Goal: Information Seeking & Learning: Learn about a topic

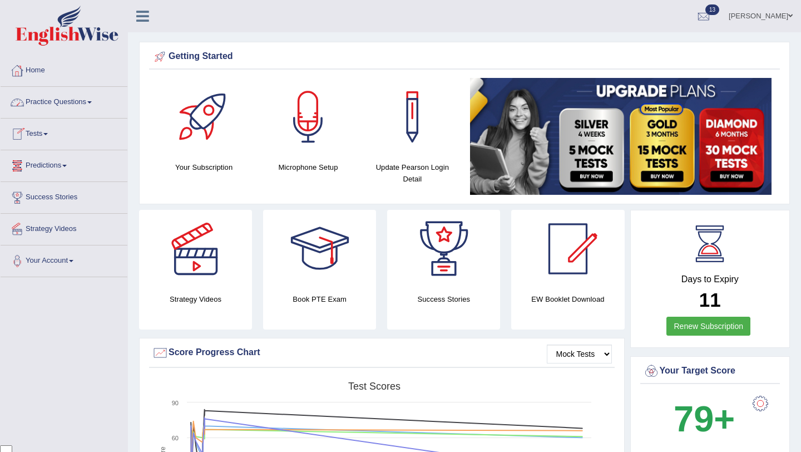
click at [78, 109] on link "Practice Questions" at bounding box center [64, 101] width 127 height 28
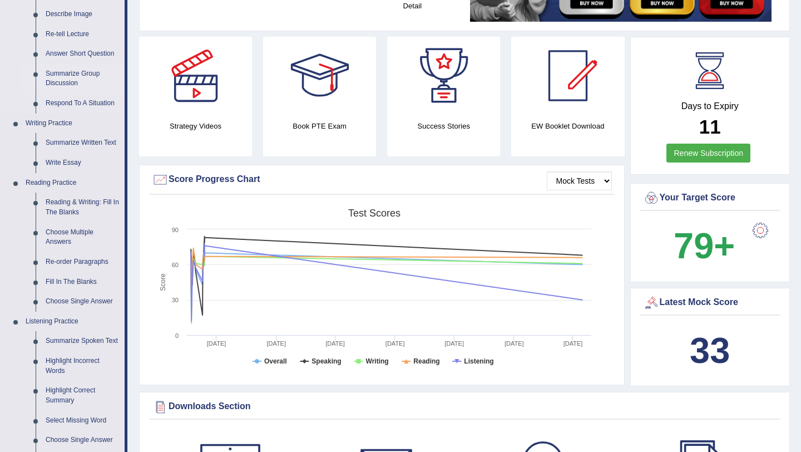
scroll to position [201, 0]
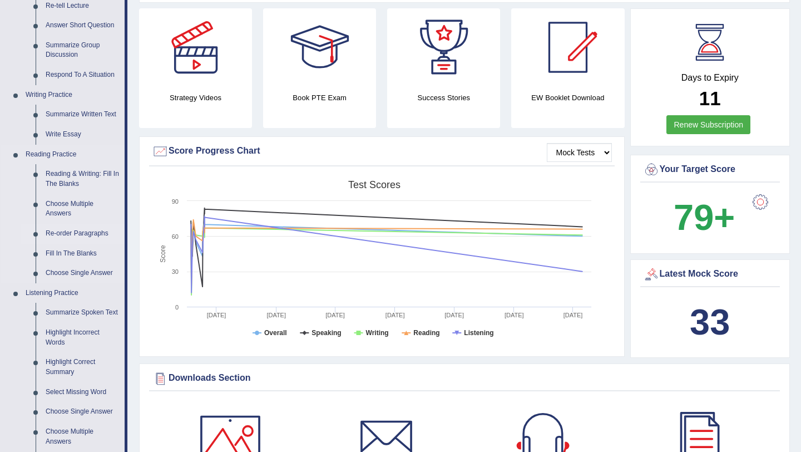
click at [79, 234] on link "Re-order Paragraphs" at bounding box center [83, 234] width 84 height 20
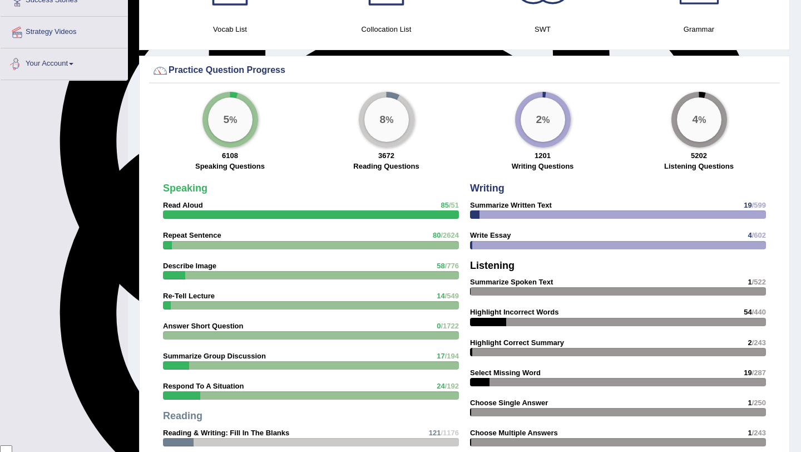
scroll to position [710, 0]
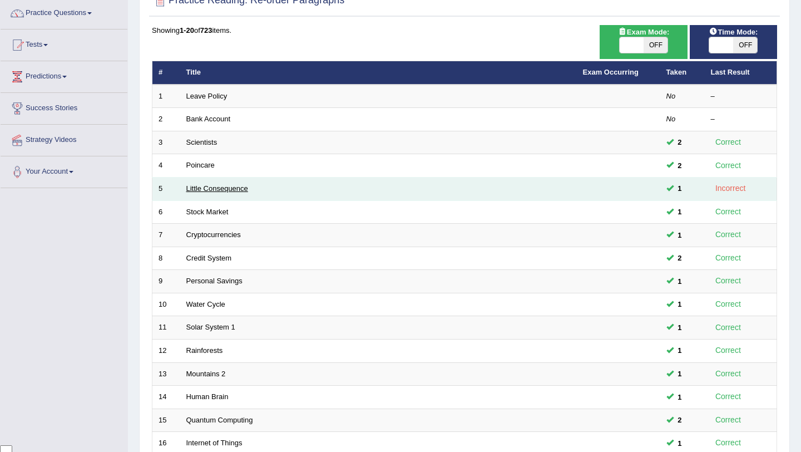
scroll to position [82, 0]
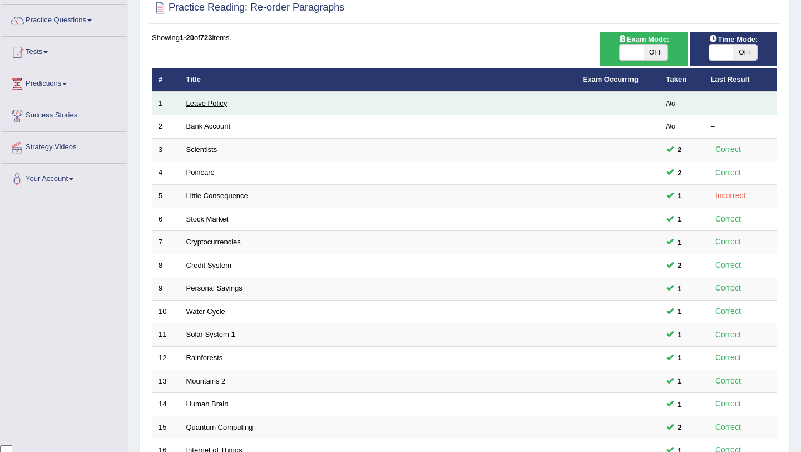
click at [209, 105] on link "Leave Policy" at bounding box center [206, 103] width 41 height 8
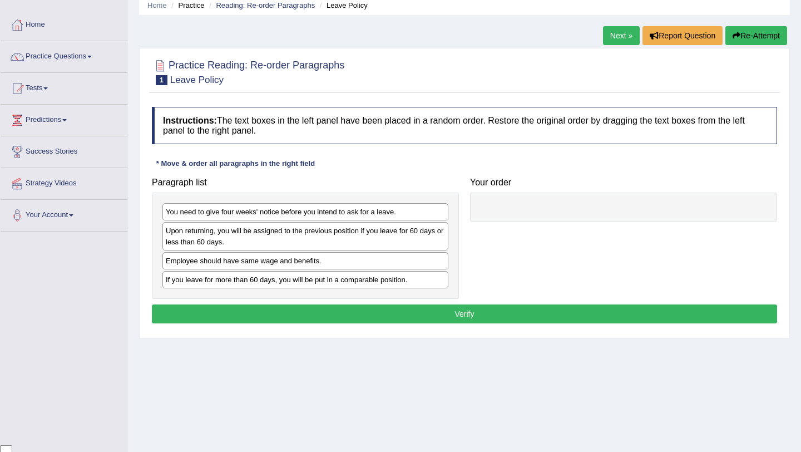
scroll to position [56, 0]
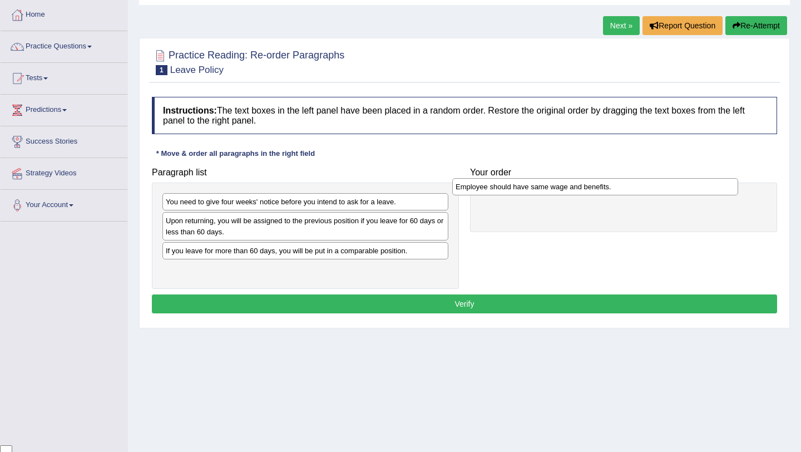
drag, startPoint x: 348, startPoint y: 254, endPoint x: 638, endPoint y: 190, distance: 297.0
click at [638, 190] on div "Employee should have same wage and benefits." at bounding box center [595, 186] width 286 height 17
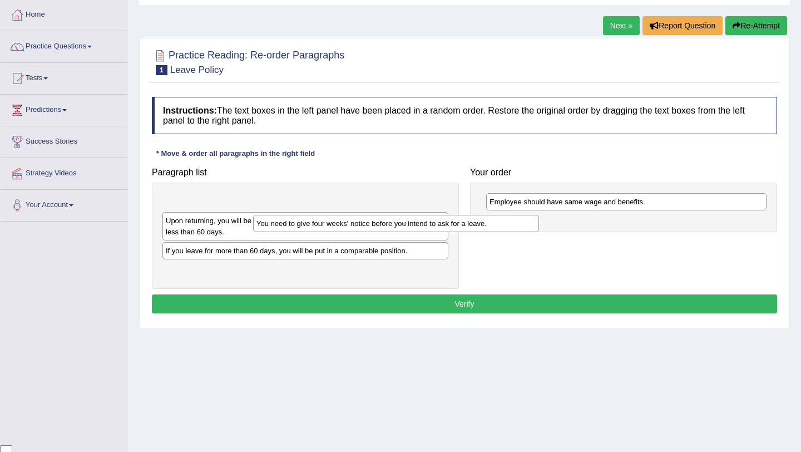
drag, startPoint x: 307, startPoint y: 203, endPoint x: 575, endPoint y: 236, distance: 269.7
click at [508, 232] on div "You need to give four weeks' notice before you intend to ask for a leave." at bounding box center [396, 223] width 286 height 17
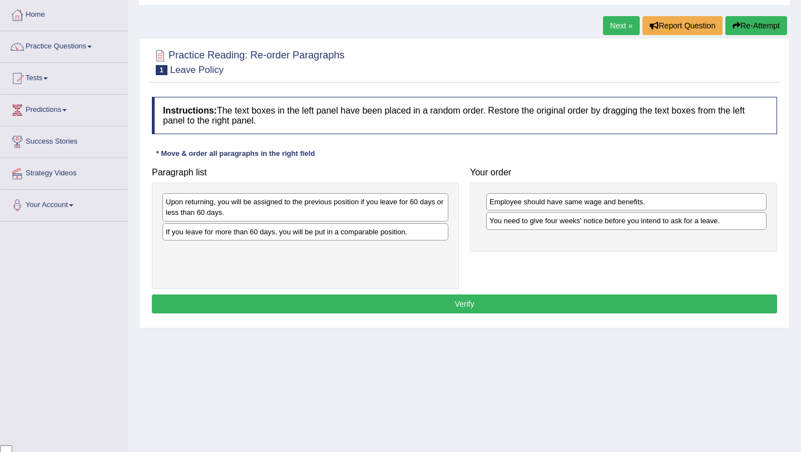
click at [604, 223] on div "You need to give four weeks' notice before you intend to ask for a leave." at bounding box center [626, 220] width 281 height 17
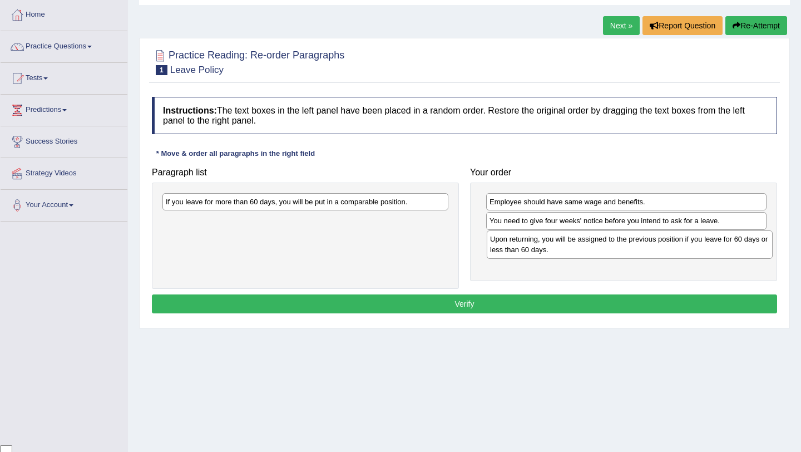
drag, startPoint x: 355, startPoint y: 209, endPoint x: 679, endPoint y: 245, distance: 326.5
click at [679, 246] on div "Upon returning, you will be assigned to the previous position if you leave for …" at bounding box center [630, 244] width 286 height 28
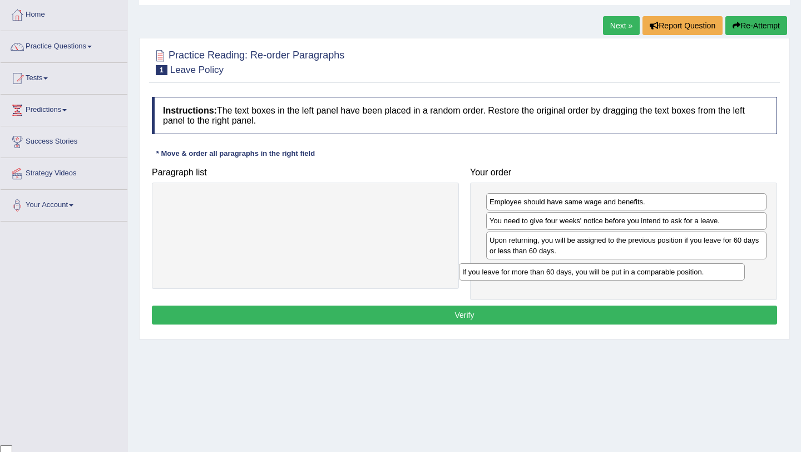
drag, startPoint x: 414, startPoint y: 201, endPoint x: 711, endPoint y: 272, distance: 304.8
click at [711, 272] on div "If you leave for more than 60 days, you will be put in a comparable position." at bounding box center [602, 271] width 286 height 17
click at [623, 321] on button "Verify" at bounding box center [465, 315] width 626 height 19
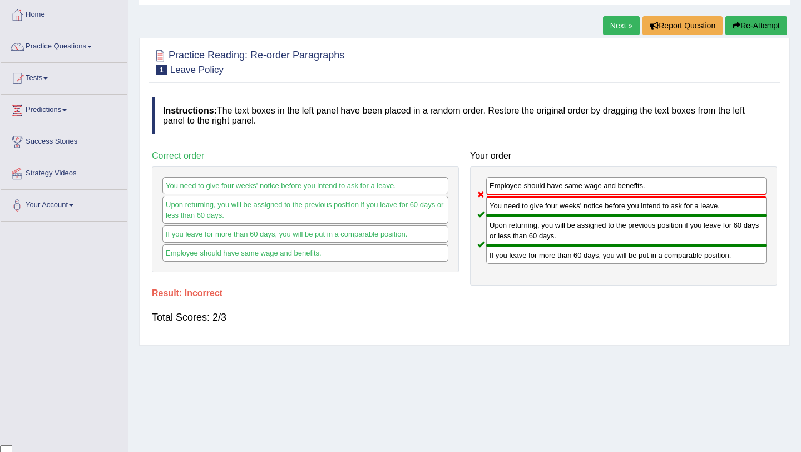
click at [763, 29] on button "Re-Attempt" at bounding box center [757, 25] width 62 height 19
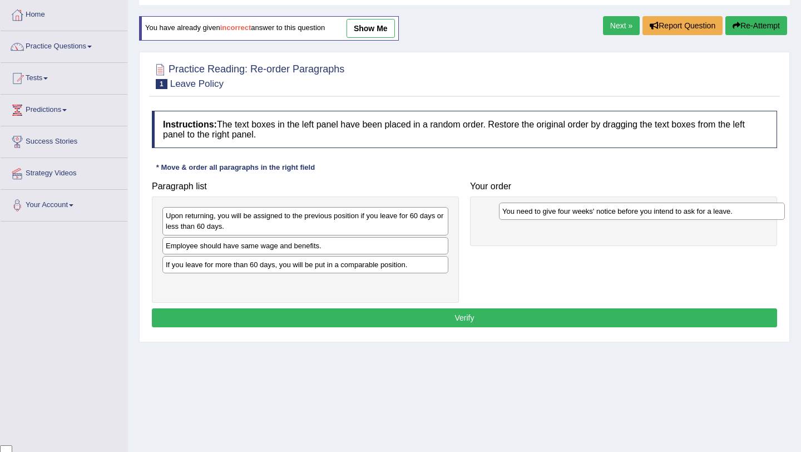
drag, startPoint x: 365, startPoint y: 215, endPoint x: 697, endPoint y: 206, distance: 332.4
click at [700, 209] on div "You need to give four weeks' notice before you intend to ask for a leave." at bounding box center [642, 211] width 286 height 17
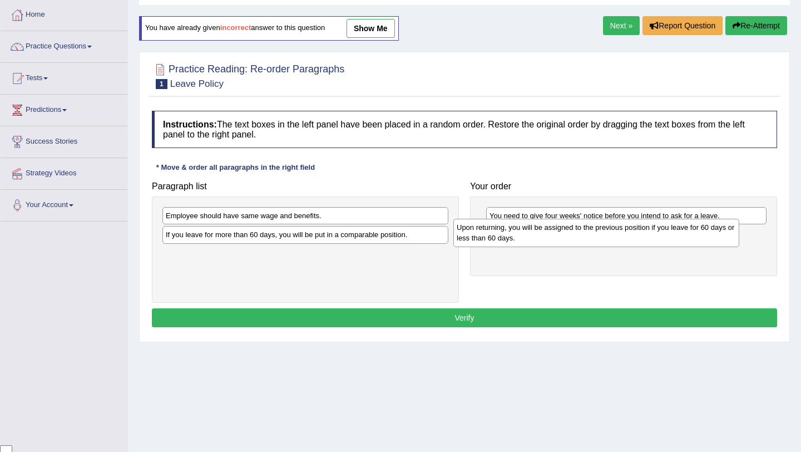
drag, startPoint x: 425, startPoint y: 222, endPoint x: 716, endPoint y: 233, distance: 291.3
click at [716, 233] on div "Upon returning, you will be assigned to the previous position if you leave for …" at bounding box center [597, 233] width 286 height 28
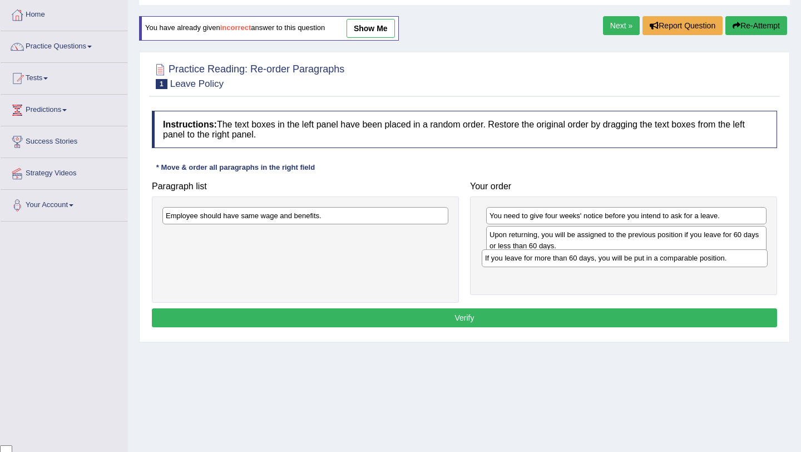
drag, startPoint x: 402, startPoint y: 233, endPoint x: 722, endPoint y: 257, distance: 320.3
click at [722, 257] on div "If you leave for more than 60 days, you will be put in a comparable position." at bounding box center [625, 257] width 286 height 17
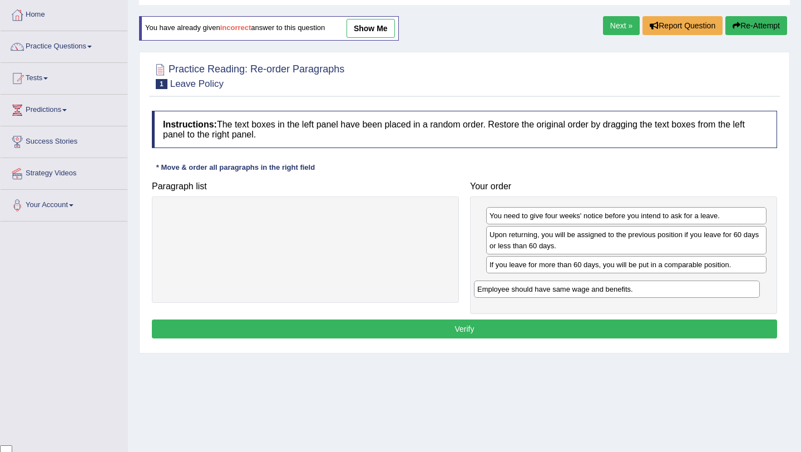
drag, startPoint x: 402, startPoint y: 214, endPoint x: 714, endPoint y: 286, distance: 320.0
click at [714, 287] on div "Employee should have same wage and benefits." at bounding box center [617, 289] width 286 height 17
click at [699, 328] on button "Verify" at bounding box center [465, 328] width 626 height 19
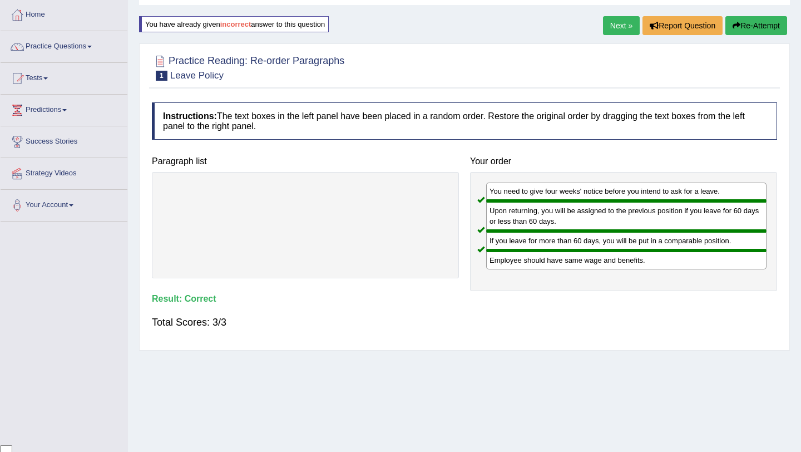
click at [612, 27] on link "Next »" at bounding box center [621, 25] width 37 height 19
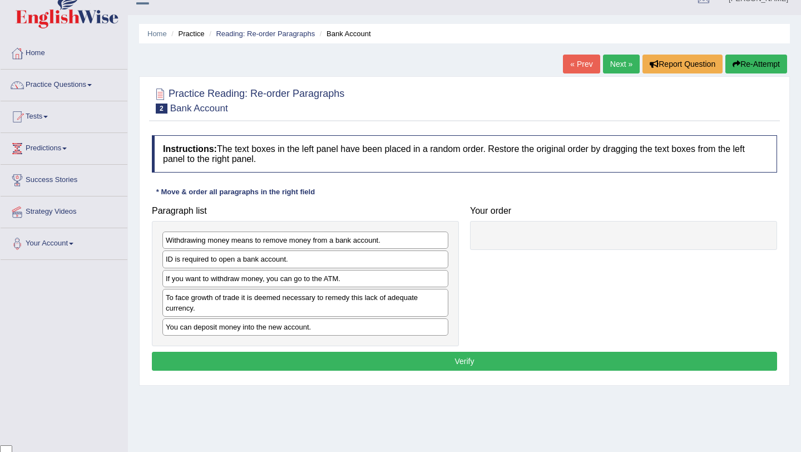
scroll to position [24, 0]
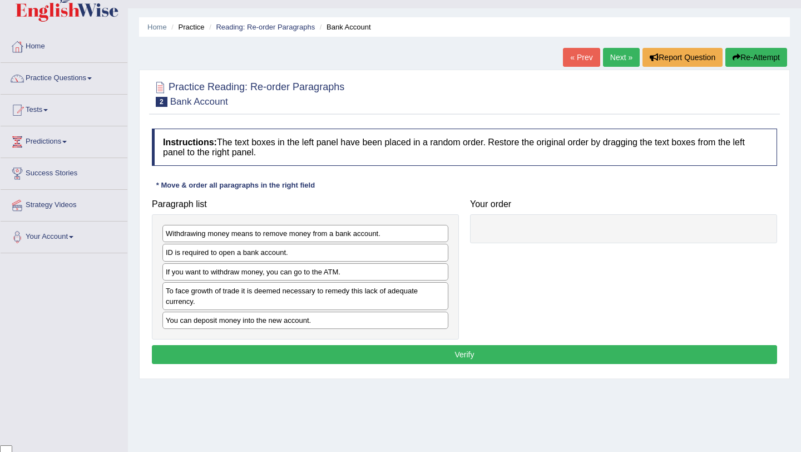
drag, startPoint x: 330, startPoint y: 252, endPoint x: 397, endPoint y: 233, distance: 70.0
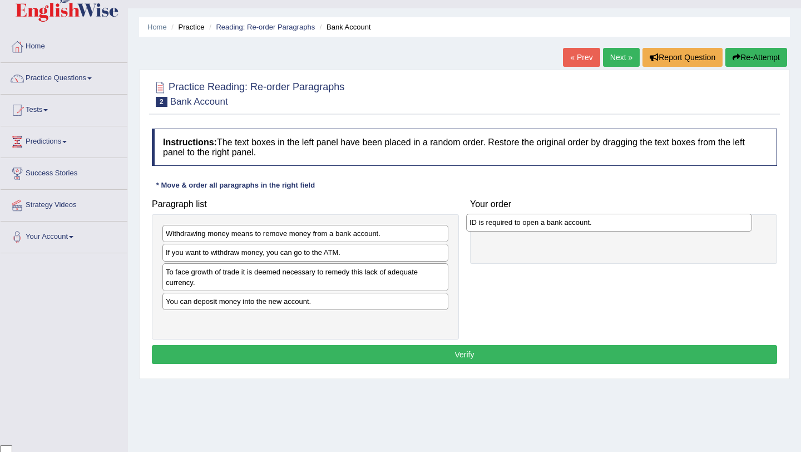
drag, startPoint x: 325, startPoint y: 250, endPoint x: 638, endPoint y: 217, distance: 314.6
click at [638, 217] on div "ID is required to open a bank account." at bounding box center [609, 222] width 286 height 17
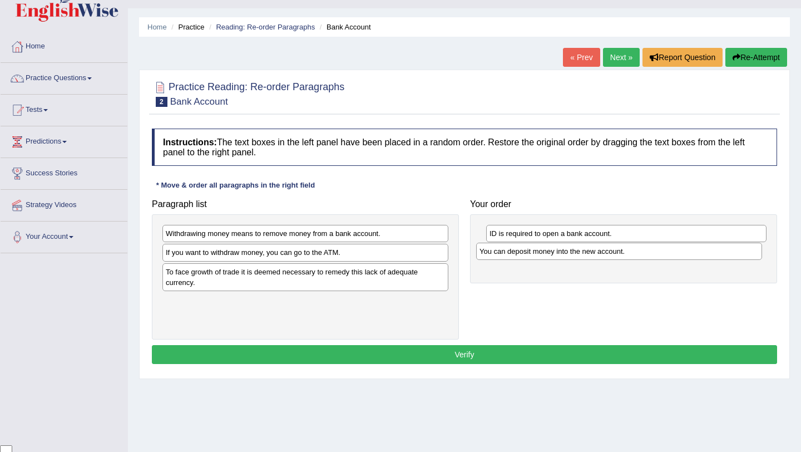
drag, startPoint x: 322, startPoint y: 301, endPoint x: 636, endPoint y: 251, distance: 317.9
click at [636, 251] on div "You can deposit money into the new account." at bounding box center [619, 251] width 286 height 17
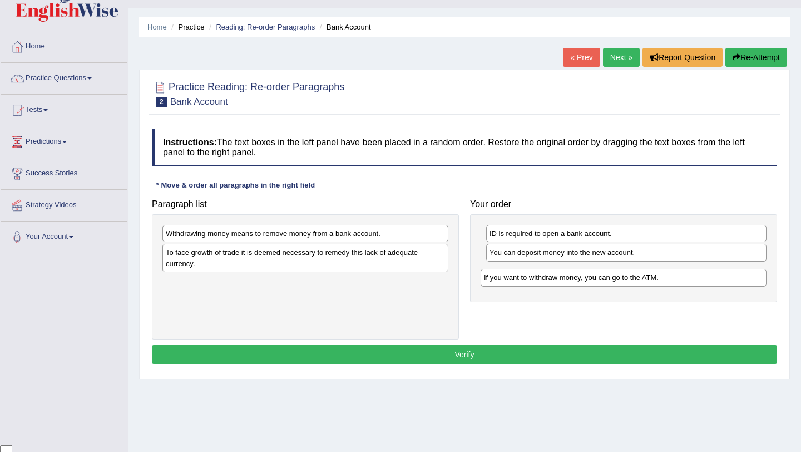
drag, startPoint x: 366, startPoint y: 257, endPoint x: 684, endPoint y: 280, distance: 318.7
click at [684, 280] on div "If you want to withdraw money, you can go to the ATM." at bounding box center [624, 277] width 286 height 17
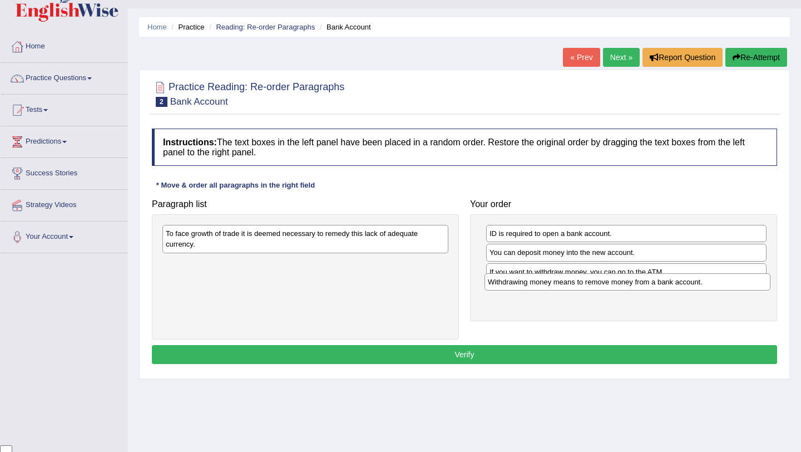
drag, startPoint x: 421, startPoint y: 233, endPoint x: 744, endPoint y: 281, distance: 326.3
click at [744, 281] on div "Withdrawing money means to remove money from a bank account." at bounding box center [628, 281] width 286 height 17
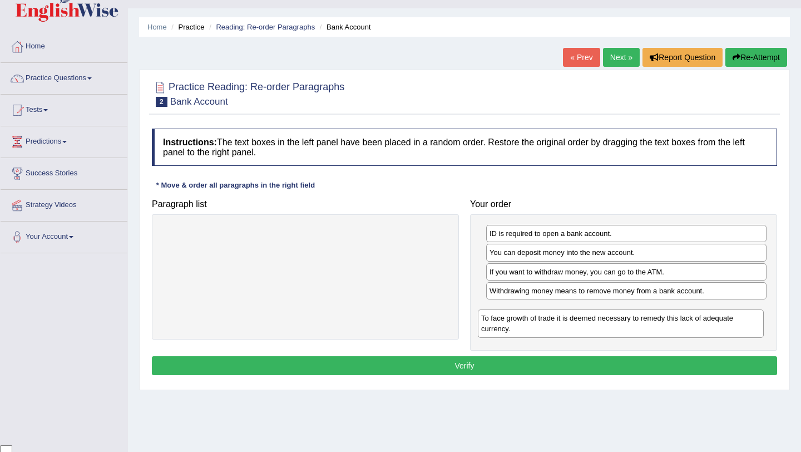
drag, startPoint x: 399, startPoint y: 236, endPoint x: 711, endPoint y: 314, distance: 322.4
click at [711, 316] on div "To face growth of trade it is deemed necessary to remedy this lack of adequate …" at bounding box center [621, 323] width 286 height 28
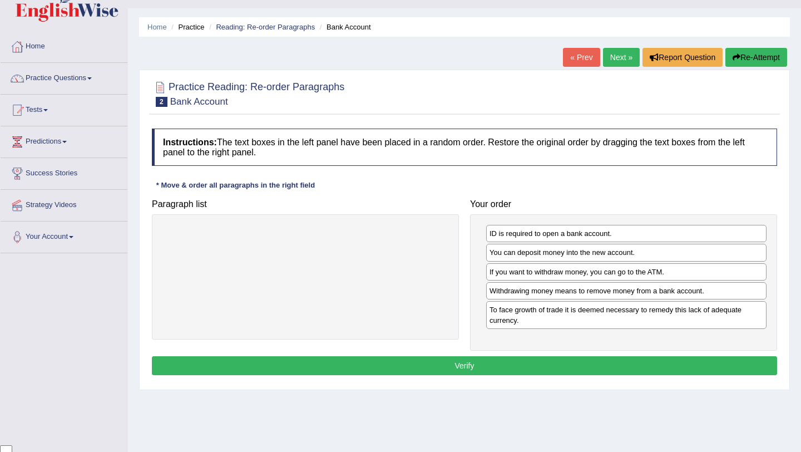
click at [635, 358] on button "Verify" at bounding box center [465, 365] width 626 height 19
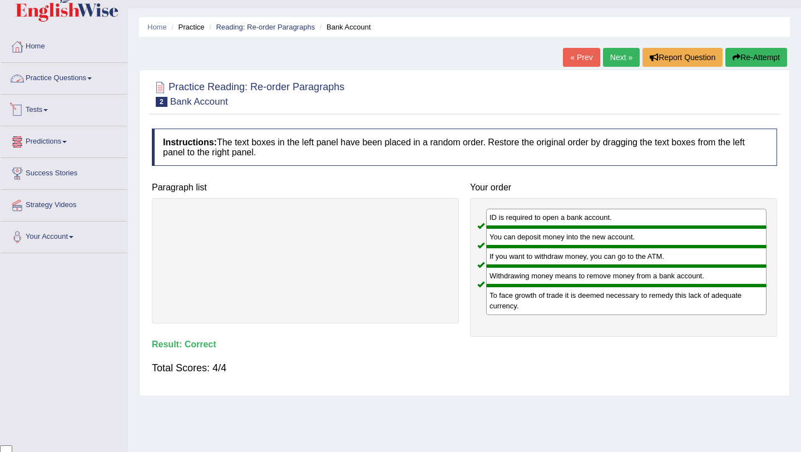
click at [75, 77] on link "Practice Questions" at bounding box center [64, 77] width 127 height 28
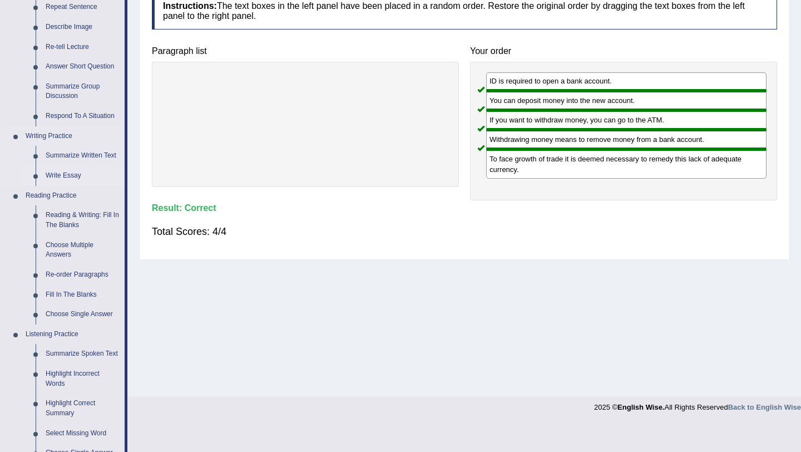
scroll to position [161, 0]
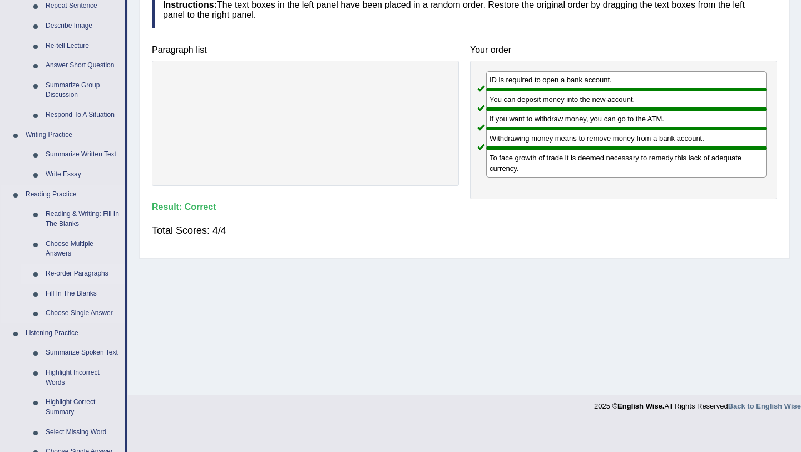
click at [84, 272] on link "Re-order Paragraphs" at bounding box center [83, 274] width 84 height 20
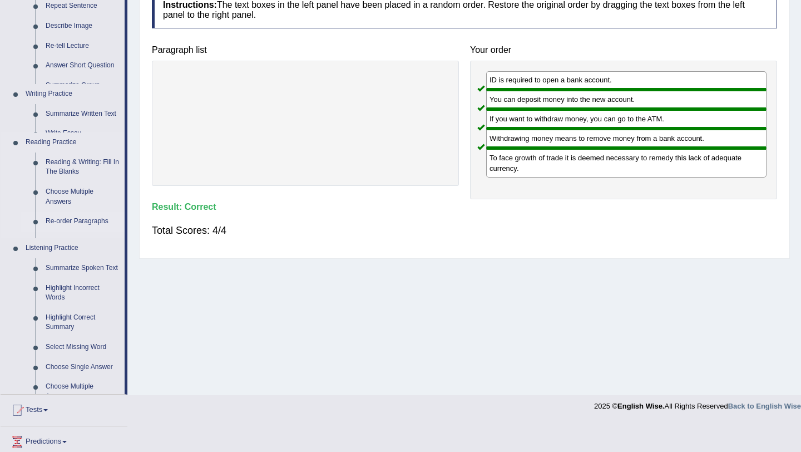
scroll to position [132, 0]
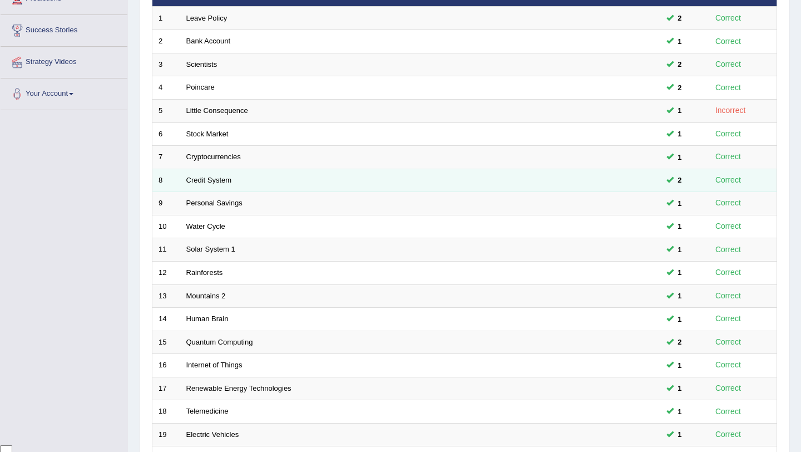
scroll to position [285, 0]
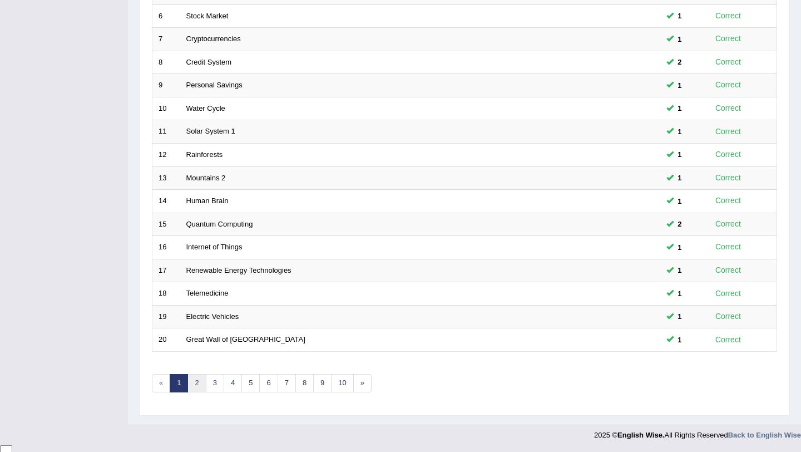
click at [198, 386] on link "2" at bounding box center [197, 383] width 18 height 18
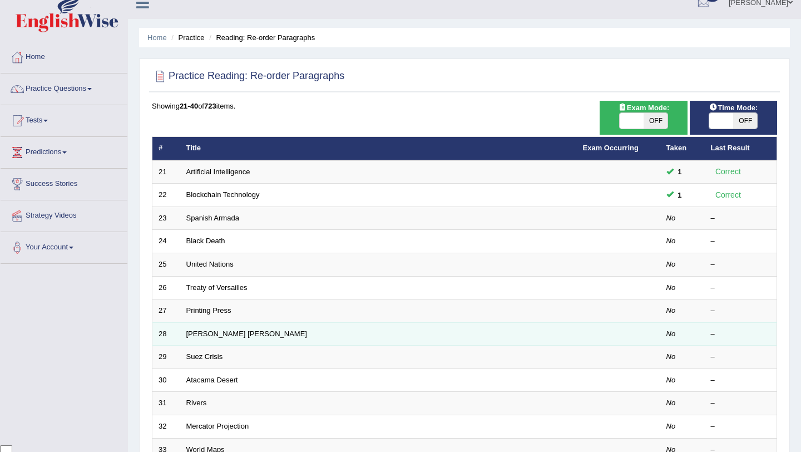
scroll to position [14, 0]
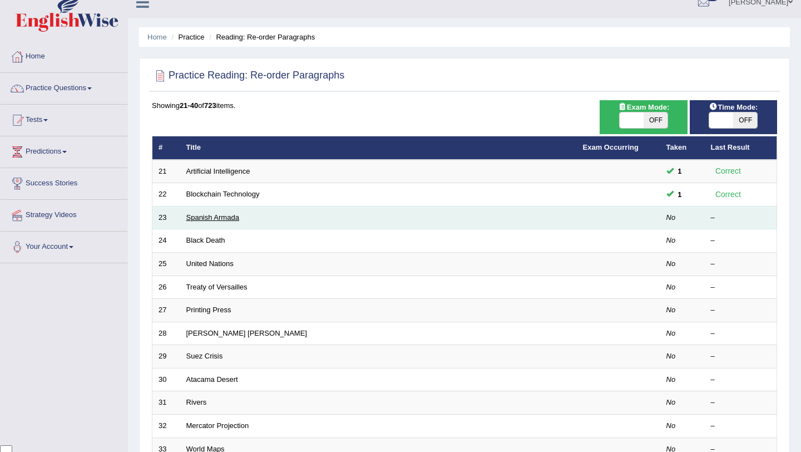
click at [207, 214] on link "Spanish Armada" at bounding box center [212, 217] width 53 height 8
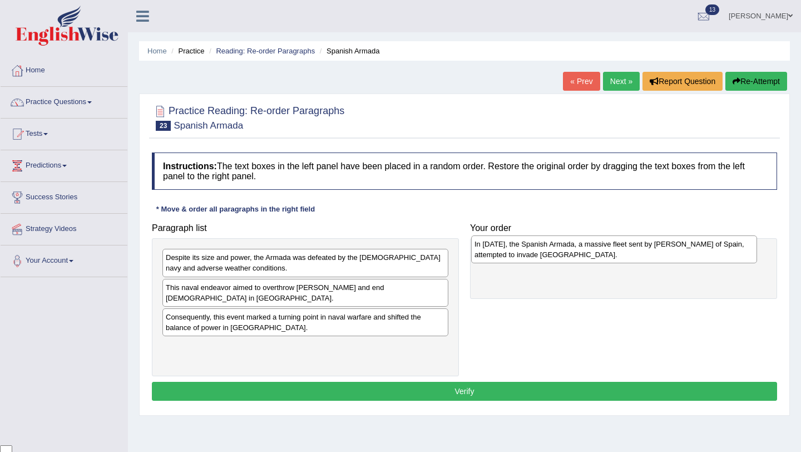
drag, startPoint x: 342, startPoint y: 322, endPoint x: 651, endPoint y: 249, distance: 317.4
click at [651, 249] on div "In [DATE], the Spanish Armada, a massive fleet sent by [PERSON_NAME] of Spain, …" at bounding box center [614, 249] width 286 height 28
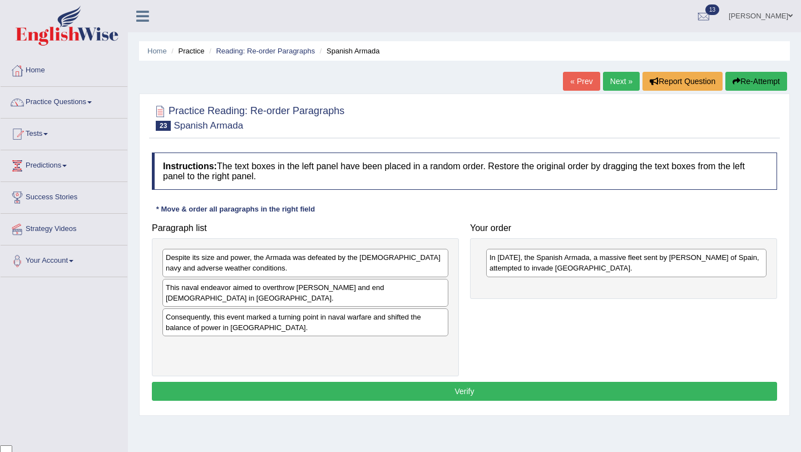
click at [378, 292] on div "This naval endeavor aimed to overthrow [PERSON_NAME] and end [DEMOGRAPHIC_DATA]…" at bounding box center [306, 293] width 286 height 28
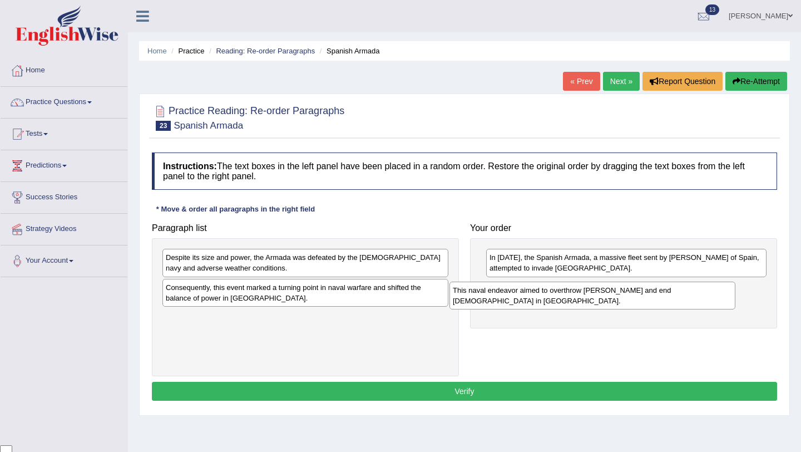
drag, startPoint x: 376, startPoint y: 293, endPoint x: 663, endPoint y: 296, distance: 287.2
click at [663, 296] on div "This naval endeavor aimed to overthrow Queen Elizabeth I and end Protestantism …" at bounding box center [593, 296] width 286 height 28
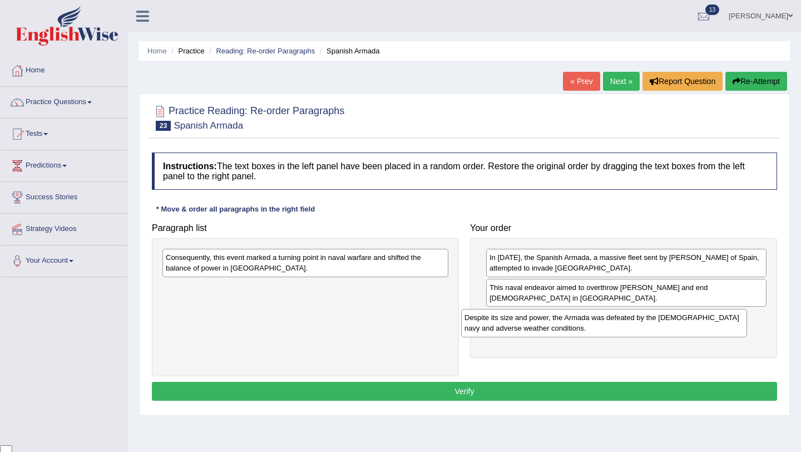
drag, startPoint x: 406, startPoint y: 259, endPoint x: 705, endPoint y: 319, distance: 304.9
click at [705, 319] on div "Despite its size and power, the Armada was defeated by the English navy and adv…" at bounding box center [604, 323] width 286 height 28
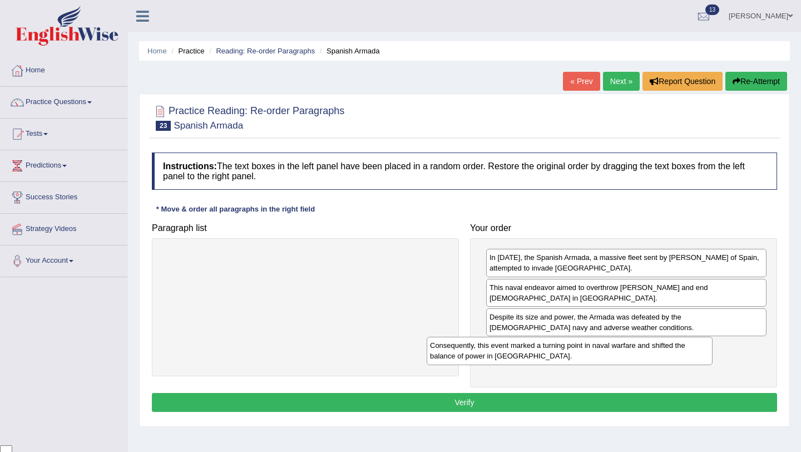
drag, startPoint x: 407, startPoint y: 260, endPoint x: 675, endPoint y: 348, distance: 281.3
click at [675, 348] on div "Consequently, this event marked a turning point in naval warfare and shifted th…" at bounding box center [570, 351] width 286 height 28
click at [625, 402] on button "Verify" at bounding box center [465, 402] width 626 height 19
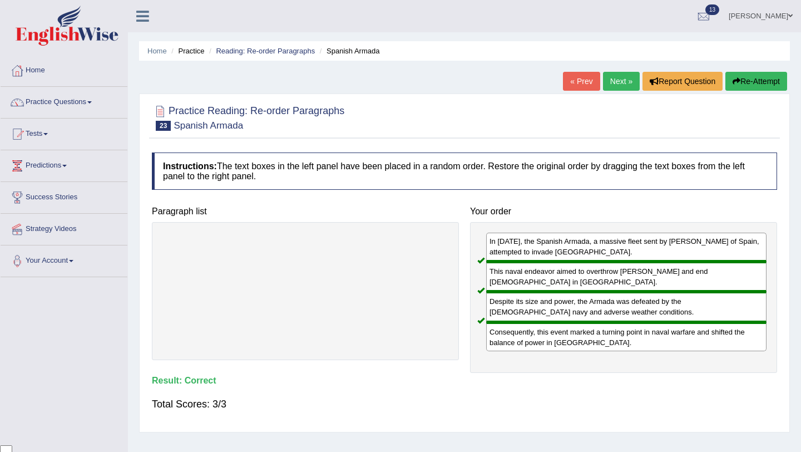
click at [617, 81] on link "Next »" at bounding box center [621, 81] width 37 height 19
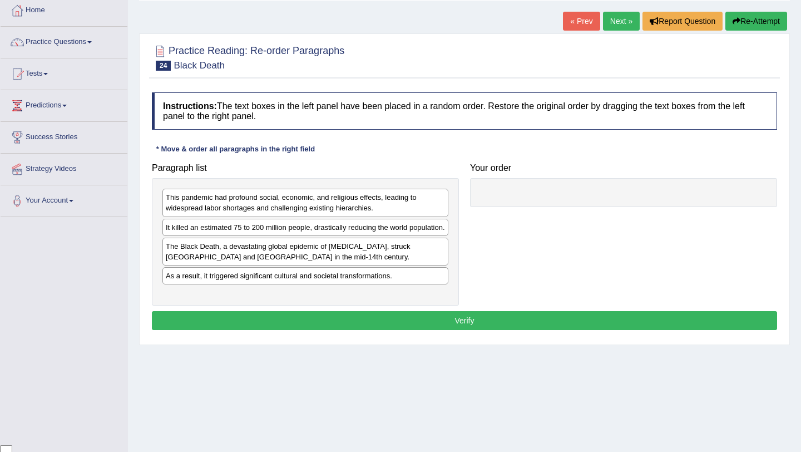
scroll to position [63, 0]
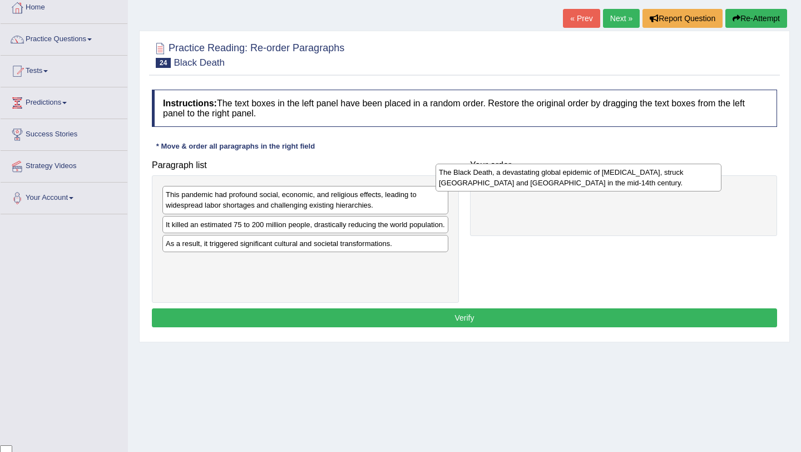
drag, startPoint x: 390, startPoint y: 262, endPoint x: 663, endPoint y: 180, distance: 285.8
click at [663, 180] on div "The Black Death, a devastating global epidemic of [MEDICAL_DATA], struck [GEOGR…" at bounding box center [579, 178] width 286 height 28
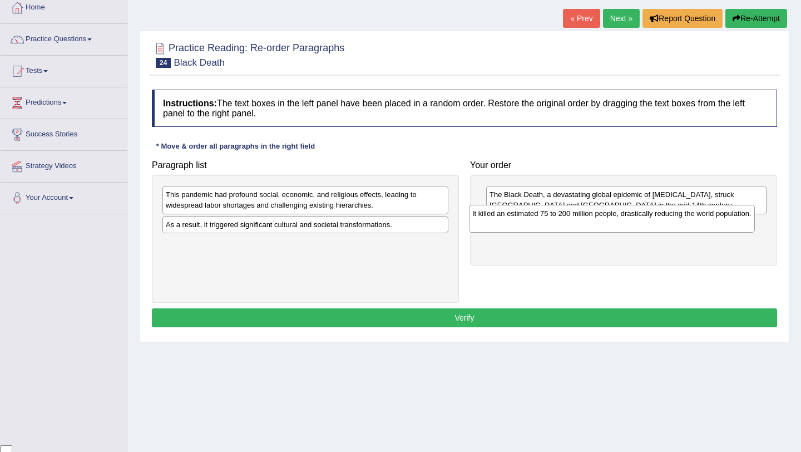
drag, startPoint x: 396, startPoint y: 228, endPoint x: 702, endPoint y: 217, distance: 306.9
click at [702, 217] on div "It killed an estimated 75 to 200 million people, drastically reducing the world…" at bounding box center [612, 219] width 286 height 28
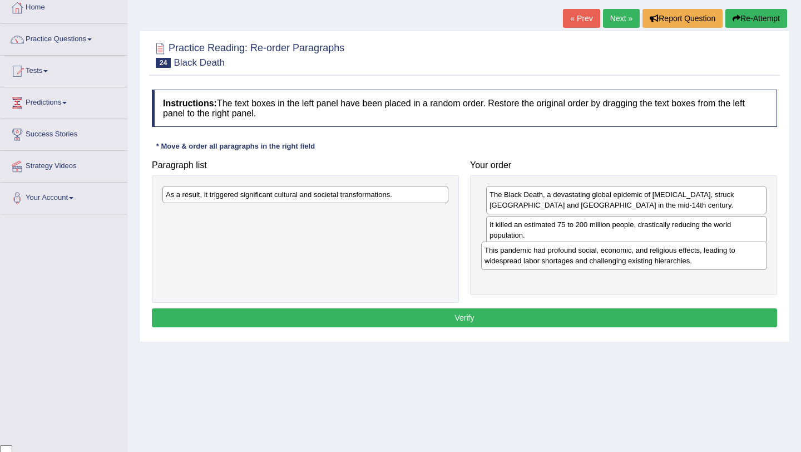
drag, startPoint x: 368, startPoint y: 201, endPoint x: 687, endPoint y: 256, distance: 324.2
click at [687, 256] on div "This pandemic had profound social, economic, and religious effects, leading to …" at bounding box center [624, 256] width 286 height 28
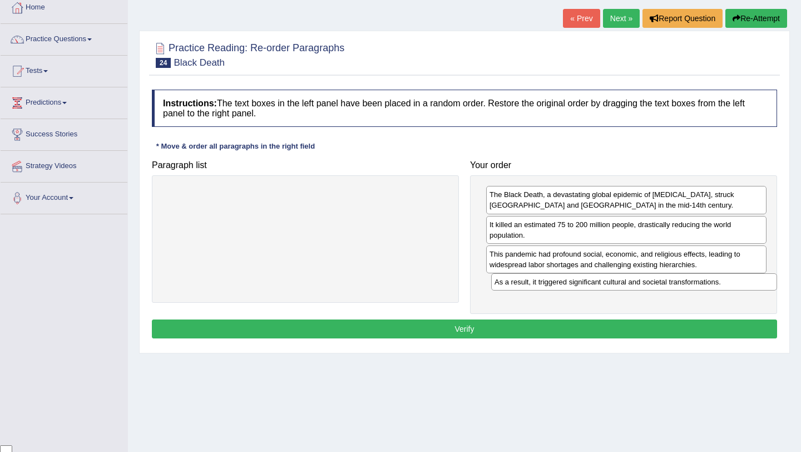
drag, startPoint x: 393, startPoint y: 194, endPoint x: 722, endPoint y: 281, distance: 340.3
click at [722, 281] on div "As a result, it triggered significant cultural and societal transformations." at bounding box center [634, 281] width 286 height 17
click at [670, 324] on button "Verify" at bounding box center [465, 328] width 626 height 19
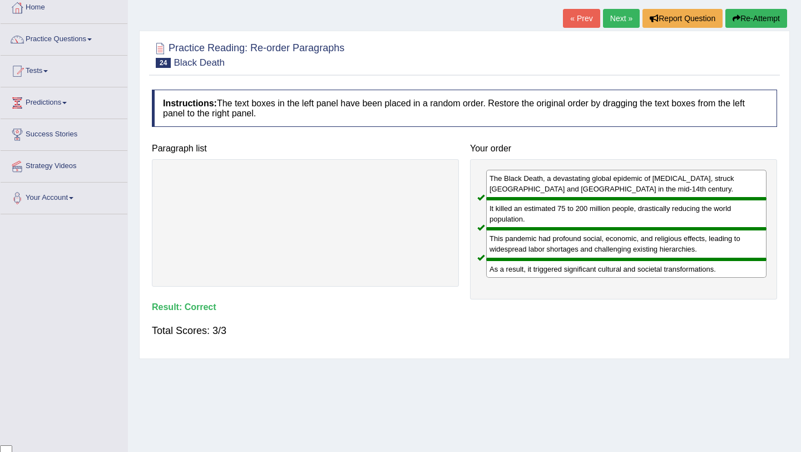
click at [620, 20] on link "Next »" at bounding box center [621, 18] width 37 height 19
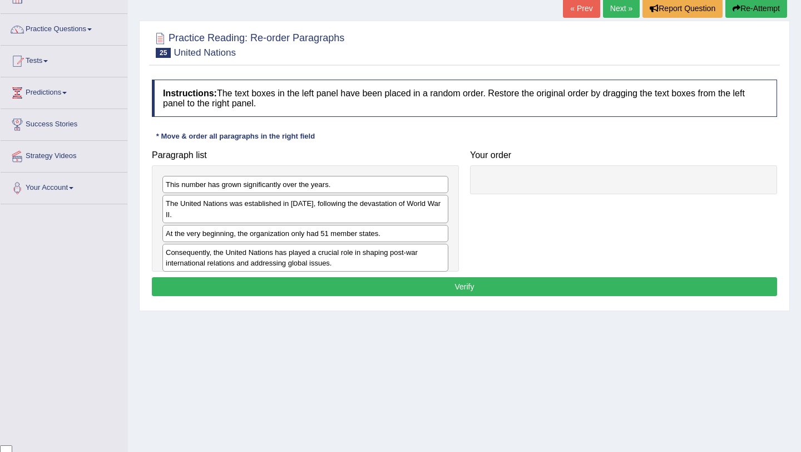
scroll to position [74, 0]
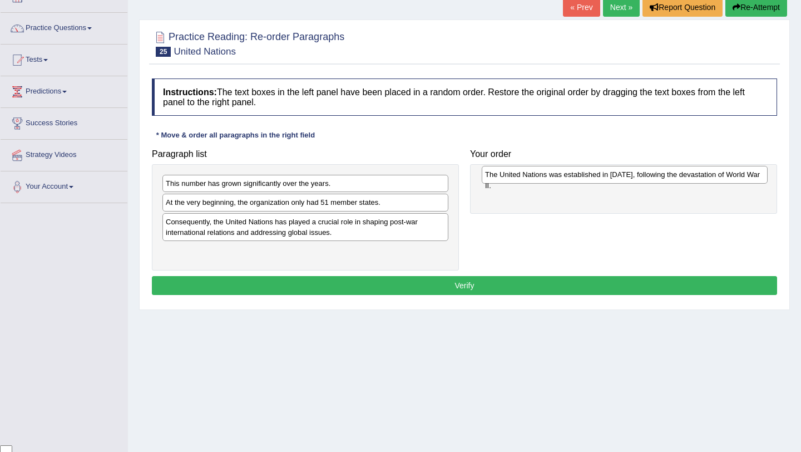
drag, startPoint x: 375, startPoint y: 201, endPoint x: 695, endPoint y: 171, distance: 321.4
click at [693, 172] on div "The United Nations was established in [DATE], following the devastation of Worl…" at bounding box center [625, 174] width 286 height 17
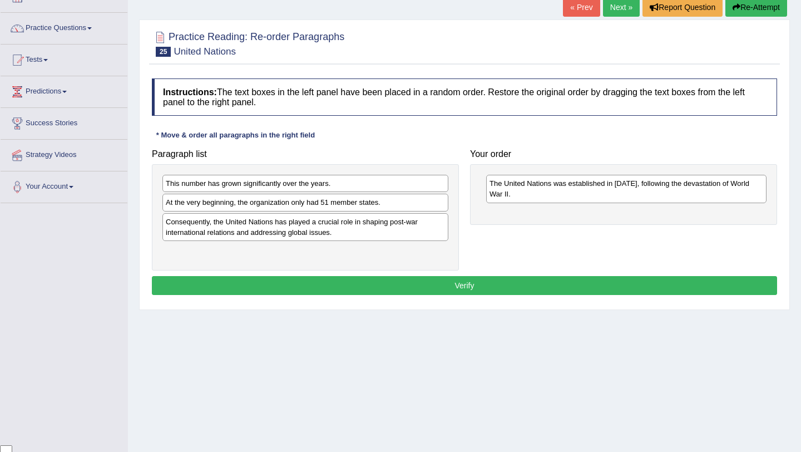
drag, startPoint x: 412, startPoint y: 203, endPoint x: 574, endPoint y: 212, distance: 162.2
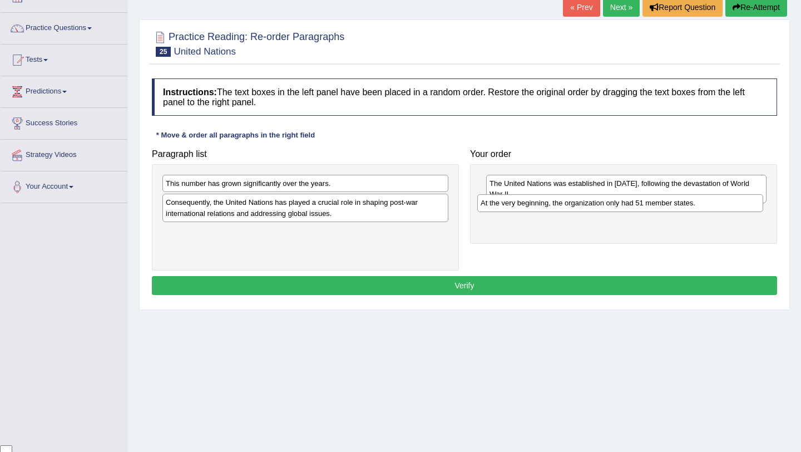
drag, startPoint x: 410, startPoint y: 202, endPoint x: 725, endPoint y: 203, distance: 315.0
click at [725, 203] on div "At the very beginning, the organization only had 51 member states." at bounding box center [621, 202] width 286 height 17
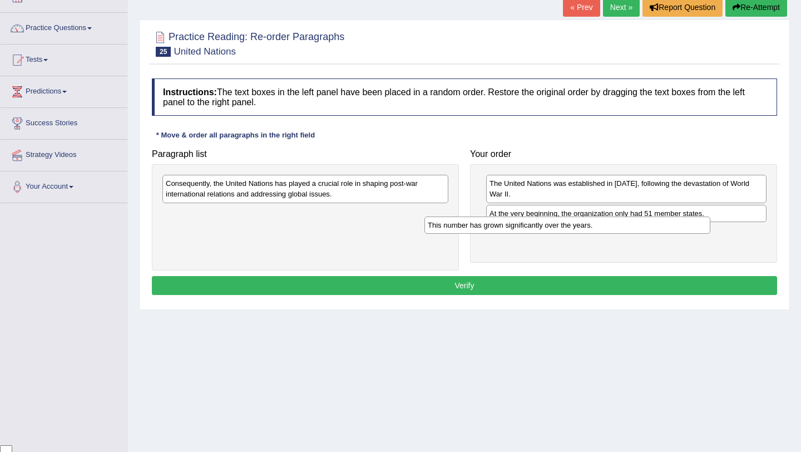
drag, startPoint x: 389, startPoint y: 179, endPoint x: 651, endPoint y: 220, distance: 265.4
click at [651, 220] on div "This number has grown significantly over the years." at bounding box center [568, 225] width 286 height 17
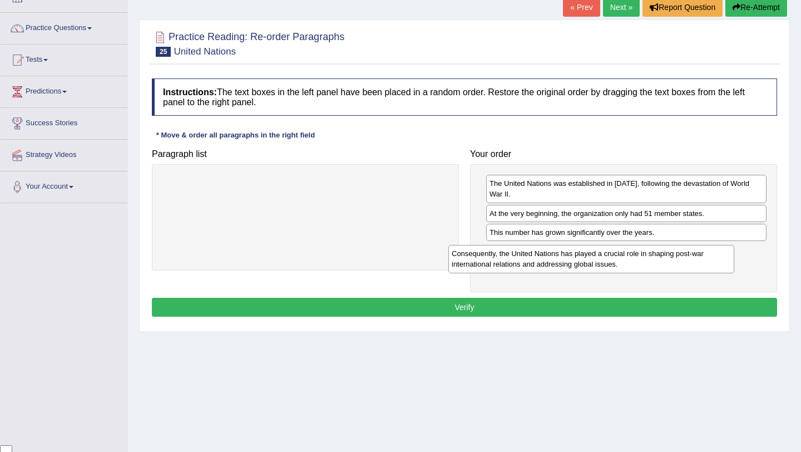
drag, startPoint x: 401, startPoint y: 185, endPoint x: 687, endPoint y: 254, distance: 295.0
click at [687, 254] on div "Consequently, the United Nations has played a crucial role in shaping post-war …" at bounding box center [592, 259] width 286 height 28
click at [646, 309] on button "Verify" at bounding box center [465, 307] width 626 height 19
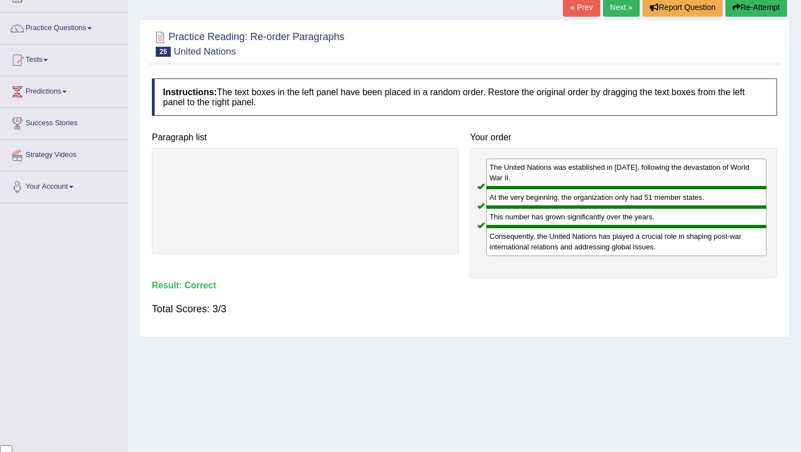
click at [617, 7] on link "Next »" at bounding box center [621, 7] width 37 height 19
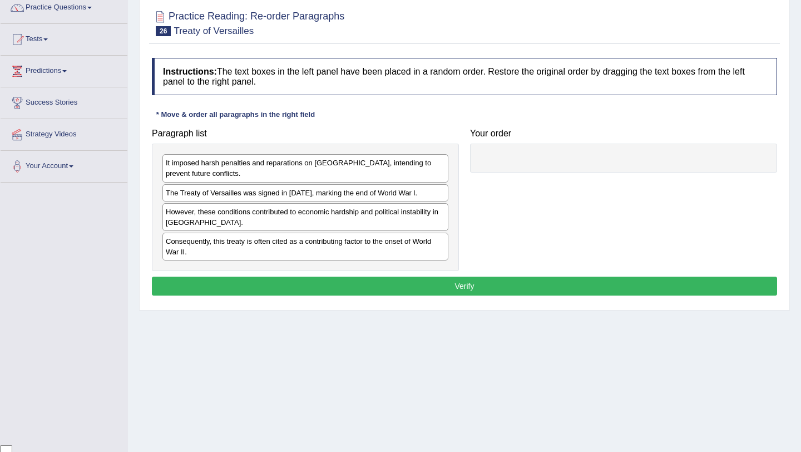
scroll to position [106, 0]
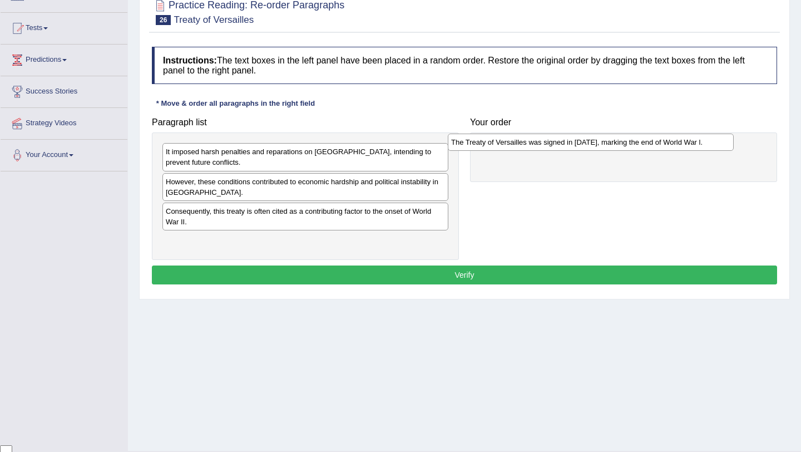
drag, startPoint x: 402, startPoint y: 186, endPoint x: 693, endPoint y: 146, distance: 293.8
click at [693, 146] on div "The Treaty of Versailles was signed in 1919, marking the end of World War l." at bounding box center [591, 142] width 286 height 17
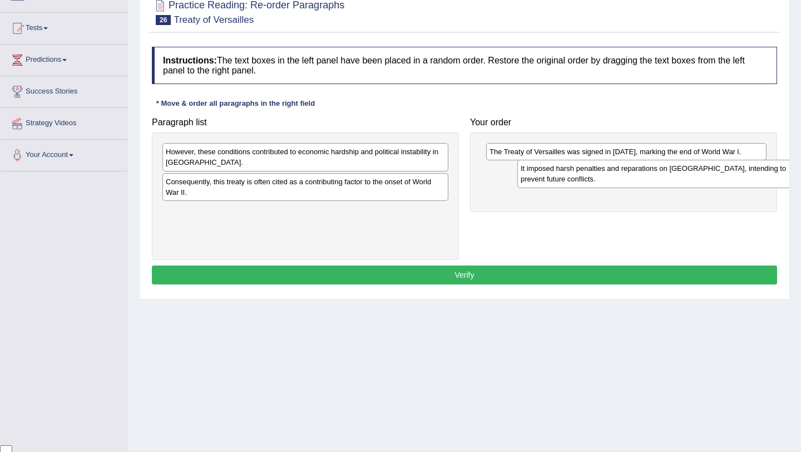
drag, startPoint x: 390, startPoint y: 155, endPoint x: 745, endPoint y: 172, distance: 355.5
click at [745, 172] on div "It imposed harsh penalties and reparations on Germany, intending to prevent fut…" at bounding box center [661, 174] width 286 height 28
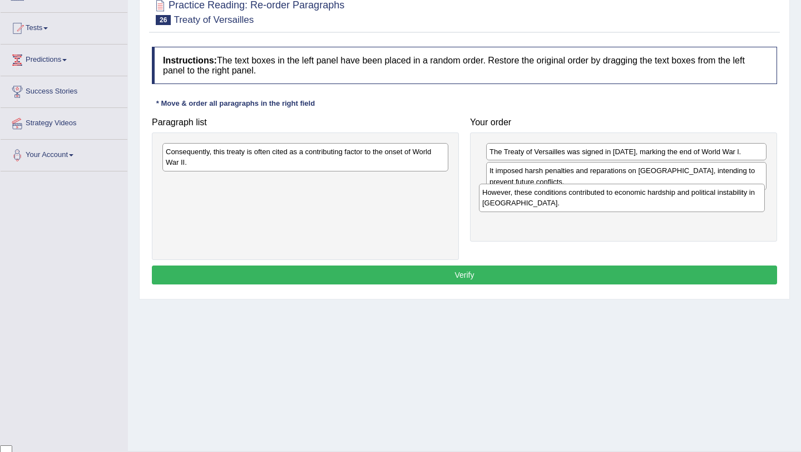
drag, startPoint x: 407, startPoint y: 159, endPoint x: 724, endPoint y: 200, distance: 319.3
click at [724, 200] on div "However, these conditions contributed to economic hardship and political instab…" at bounding box center [622, 198] width 286 height 28
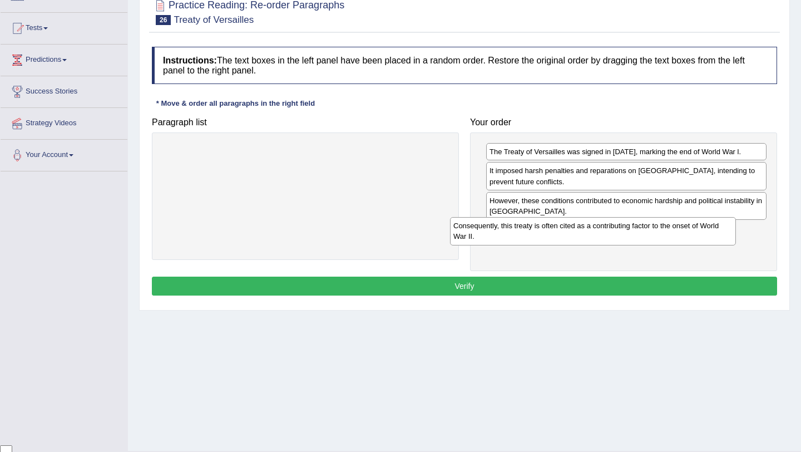
drag, startPoint x: 413, startPoint y: 159, endPoint x: 701, endPoint y: 233, distance: 297.1
click at [701, 233] on div "Consequently, this treaty is often cited as a contributing factor to the onset …" at bounding box center [593, 231] width 286 height 28
click at [656, 280] on button "Verify" at bounding box center [465, 286] width 626 height 19
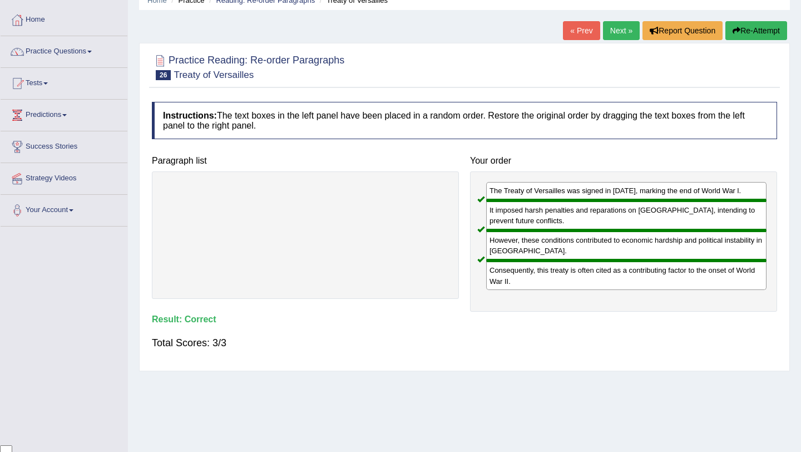
scroll to position [0, 0]
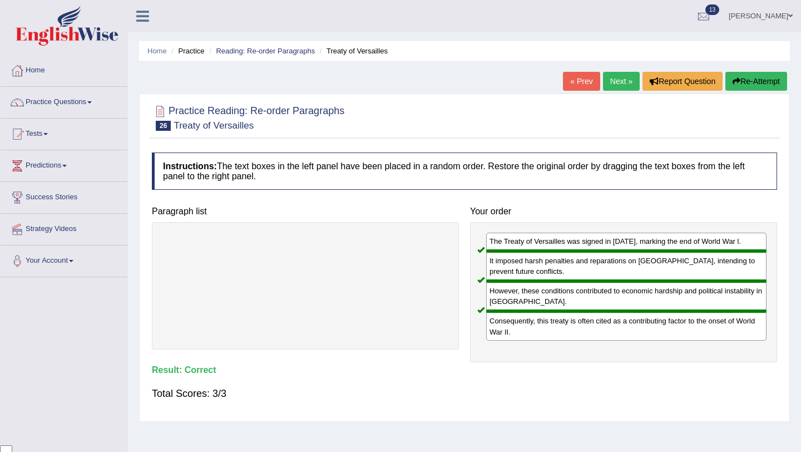
click at [611, 80] on link "Next »" at bounding box center [621, 81] width 37 height 19
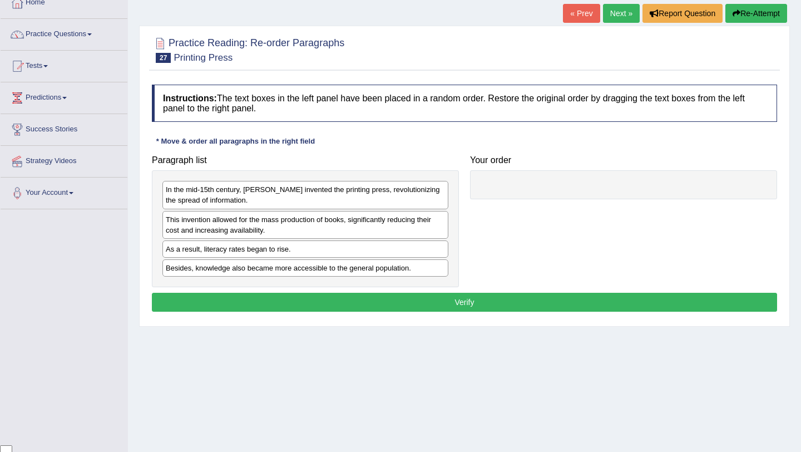
scroll to position [73, 0]
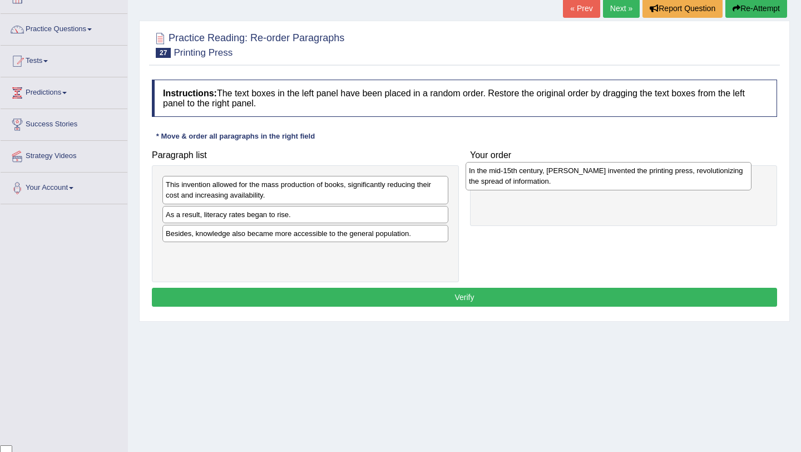
drag, startPoint x: 351, startPoint y: 186, endPoint x: 655, endPoint y: 172, distance: 303.7
click at [655, 172] on div "In the mid-15th century, Johannes Gutenberg invented the printing press, revolu…" at bounding box center [609, 176] width 286 height 28
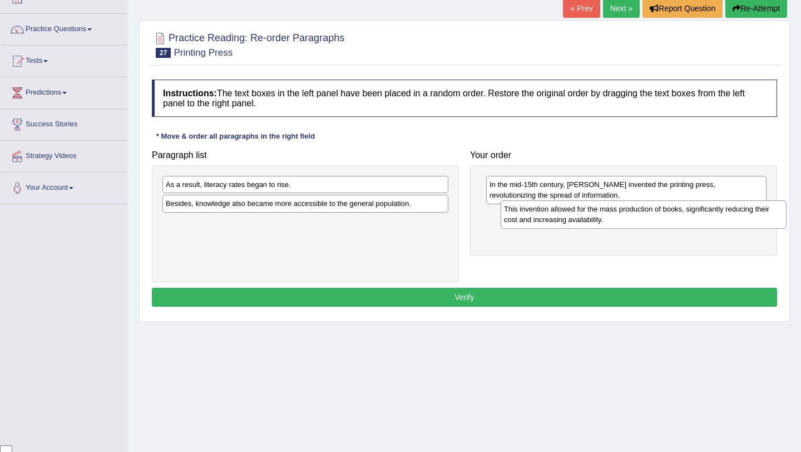
drag, startPoint x: 368, startPoint y: 187, endPoint x: 708, endPoint y: 211, distance: 340.4
click at [708, 211] on div "This invention allowed for the mass production of books, significantly reducing…" at bounding box center [644, 214] width 286 height 28
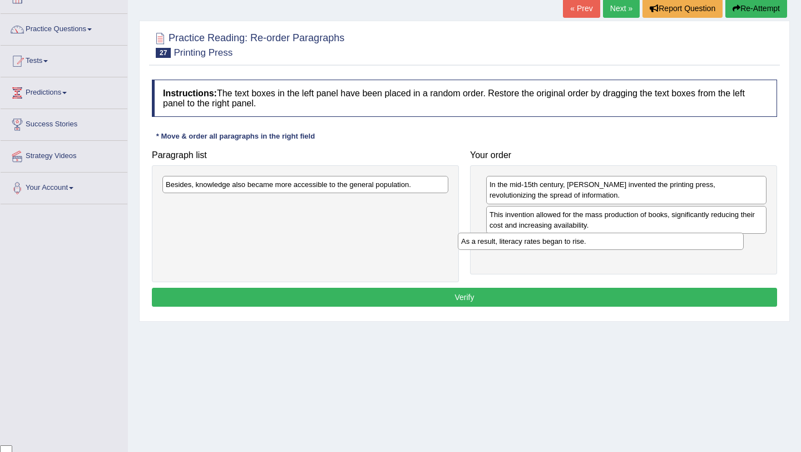
drag, startPoint x: 317, startPoint y: 183, endPoint x: 616, endPoint y: 238, distance: 304.5
click at [616, 238] on div "As a result, literacy rates began to rise." at bounding box center [601, 241] width 286 height 17
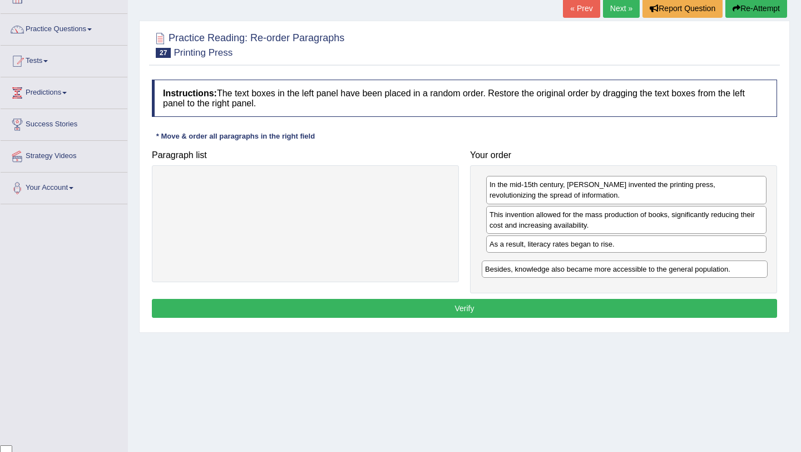
drag, startPoint x: 398, startPoint y: 189, endPoint x: 717, endPoint y: 274, distance: 330.5
click at [717, 274] on div "Besides, knowledge also became more accessible to the general population." at bounding box center [625, 268] width 286 height 17
click at [696, 313] on button "Verify" at bounding box center [465, 308] width 626 height 19
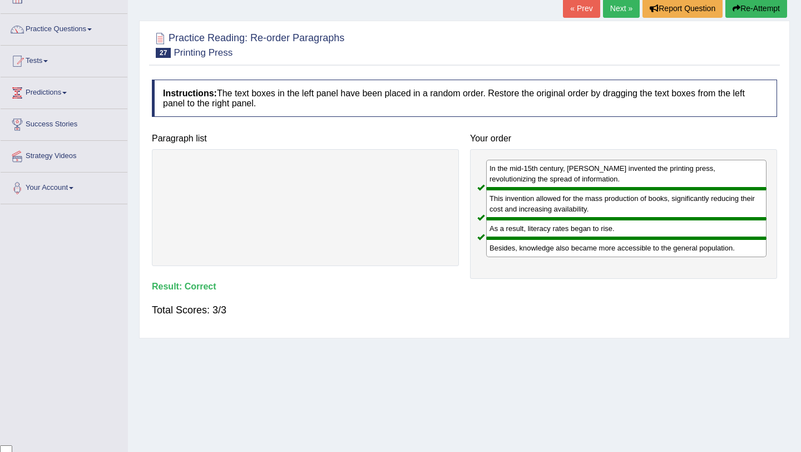
click at [612, 8] on link "Next »" at bounding box center [621, 8] width 37 height 19
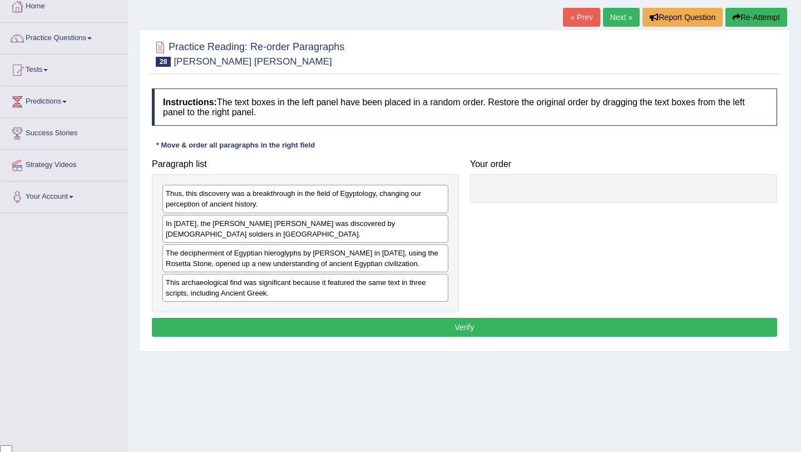
scroll to position [65, 0]
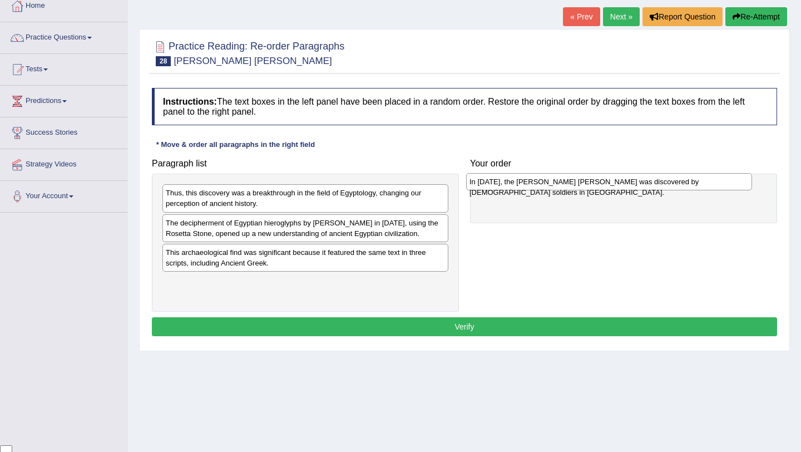
drag, startPoint x: 392, startPoint y: 226, endPoint x: 696, endPoint y: 185, distance: 306.7
click at [696, 185] on div "In [DATE], the [PERSON_NAME] [PERSON_NAME] was discovered by [DEMOGRAPHIC_DATA]…" at bounding box center [609, 181] width 286 height 17
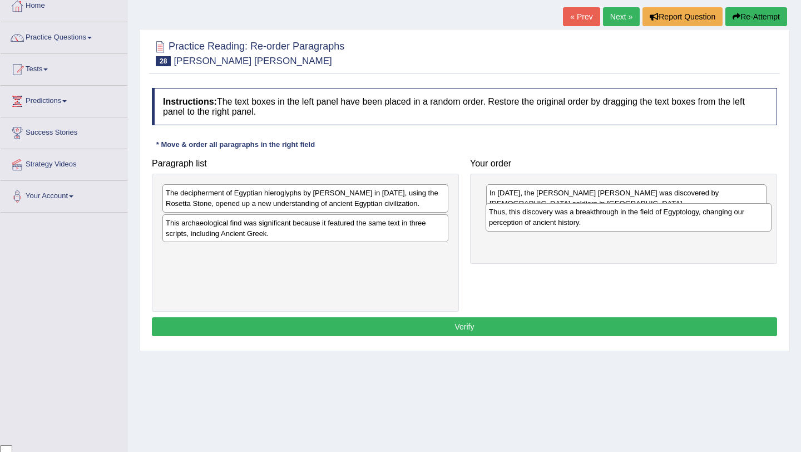
drag, startPoint x: 379, startPoint y: 199, endPoint x: 702, endPoint y: 218, distance: 323.9
click at [702, 218] on div "Thus, this discovery was a breakthrough in the field of Egyptology, changing ou…" at bounding box center [629, 217] width 286 height 28
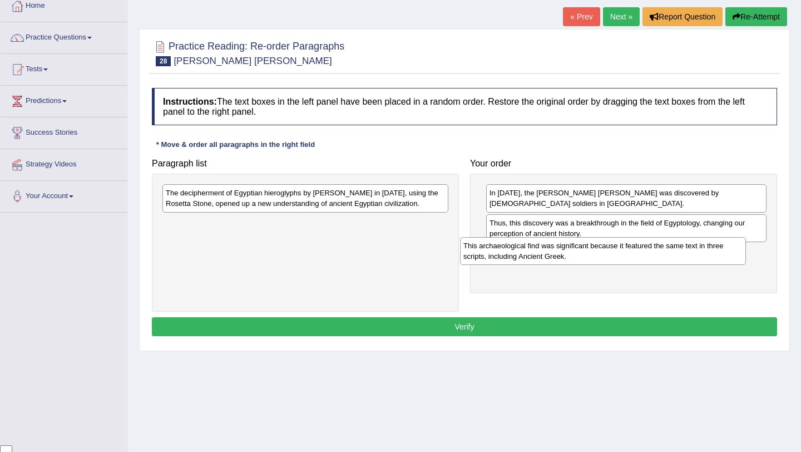
drag, startPoint x: 402, startPoint y: 241, endPoint x: 701, endPoint y: 252, distance: 299.1
click at [701, 252] on div "This archaeological find was significant because it featured the same text in t…" at bounding box center [603, 251] width 286 height 28
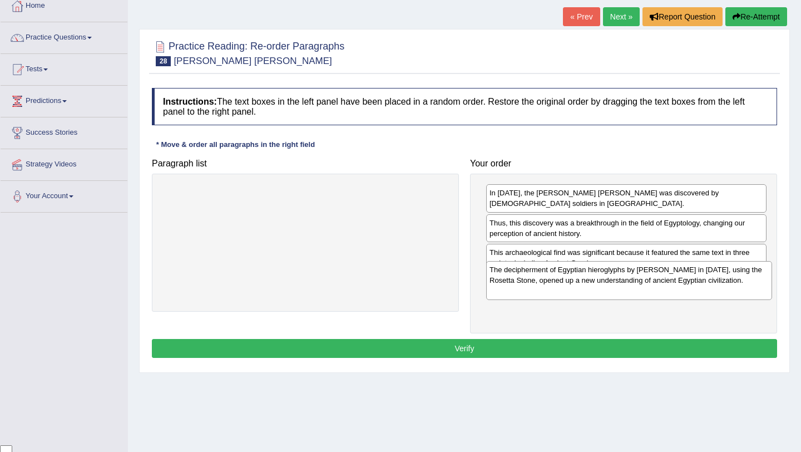
drag, startPoint x: 395, startPoint y: 200, endPoint x: 725, endPoint y: 278, distance: 339.7
click at [725, 278] on div "The decipherment of Egyptian hieroglyphs by [PERSON_NAME] in [DATE], using the …" at bounding box center [629, 280] width 286 height 38
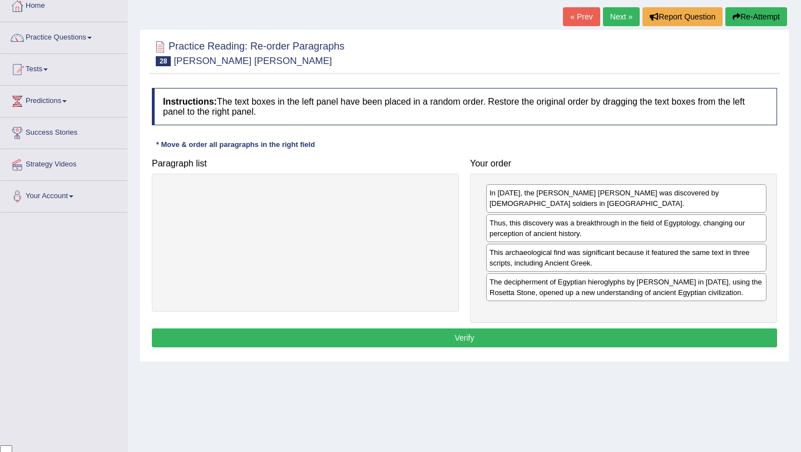
click at [696, 335] on button "Verify" at bounding box center [465, 337] width 626 height 19
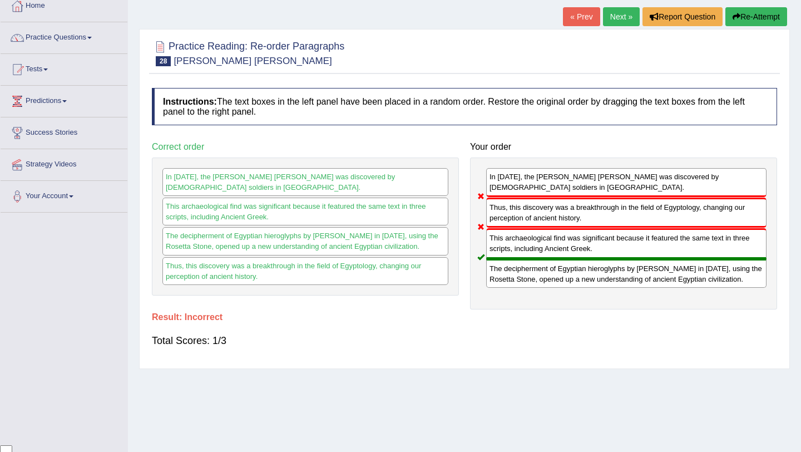
click at [754, 16] on button "Re-Attempt" at bounding box center [757, 16] width 62 height 19
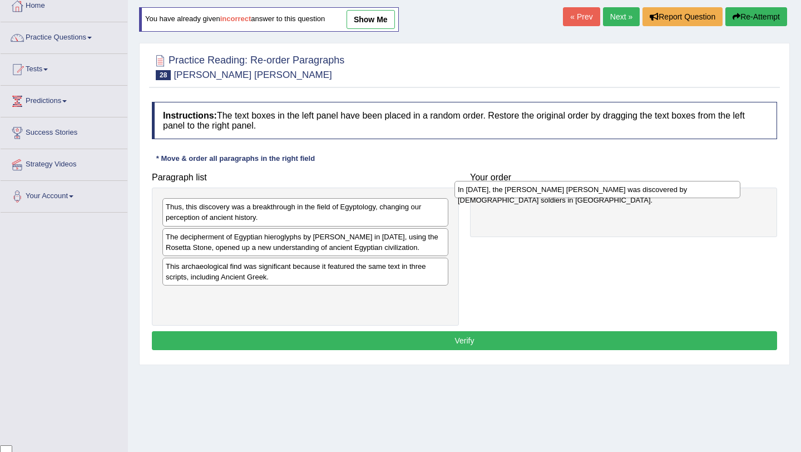
drag, startPoint x: 389, startPoint y: 232, endPoint x: 683, endPoint y: 183, distance: 298.5
click at [683, 183] on div "In [DATE], the [PERSON_NAME] [PERSON_NAME] was discovered by [DEMOGRAPHIC_DATA]…" at bounding box center [598, 189] width 286 height 17
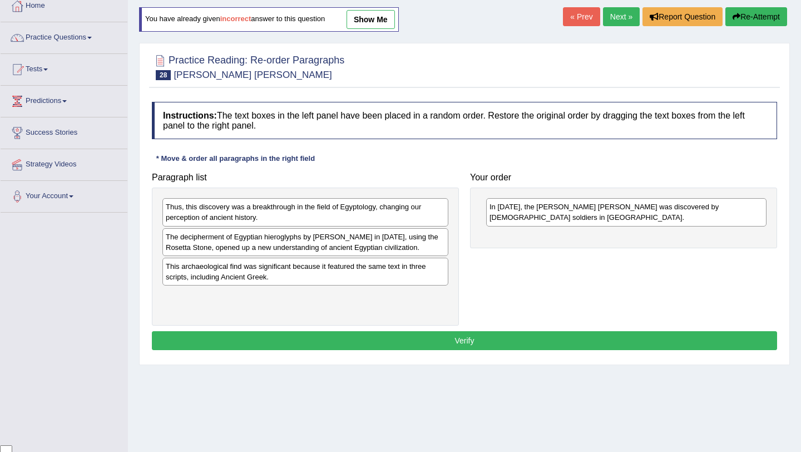
drag, startPoint x: 393, startPoint y: 282, endPoint x: 532, endPoint y: 244, distance: 144.2
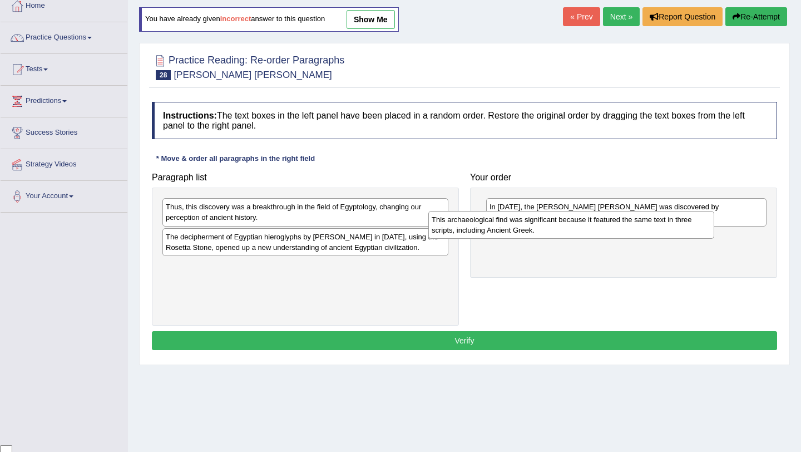
drag, startPoint x: 355, startPoint y: 278, endPoint x: 621, endPoint y: 221, distance: 272.1
click at [621, 221] on div "This archaeological find was significant because it featured the same text in t…" at bounding box center [572, 225] width 286 height 28
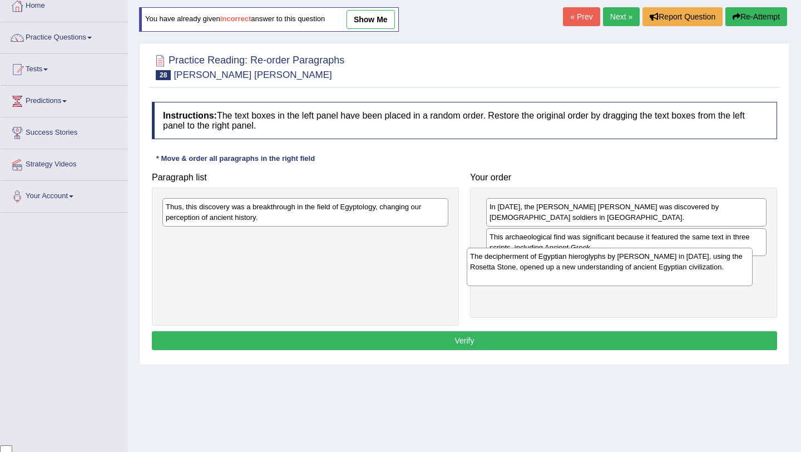
drag, startPoint x: 361, startPoint y: 246, endPoint x: 665, endPoint y: 265, distance: 305.1
click at [665, 265] on div "The decipherment of Egyptian hieroglyphs by [PERSON_NAME] in [DATE], using the …" at bounding box center [610, 267] width 286 height 38
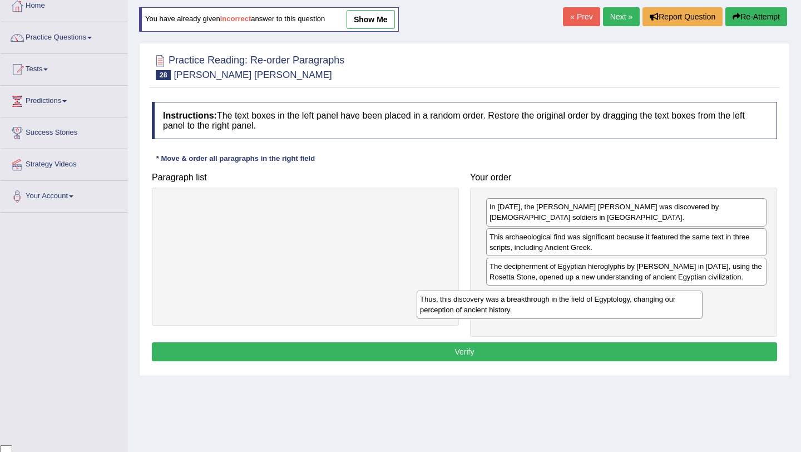
drag, startPoint x: 405, startPoint y: 216, endPoint x: 660, endPoint y: 308, distance: 270.6
click at [660, 308] on div "Thus, this discovery was a breakthrough in the field of Egyptology, changing ou…" at bounding box center [560, 305] width 286 height 28
click at [574, 350] on button "Verify" at bounding box center [465, 351] width 626 height 19
